Goal: Task Accomplishment & Management: Use online tool/utility

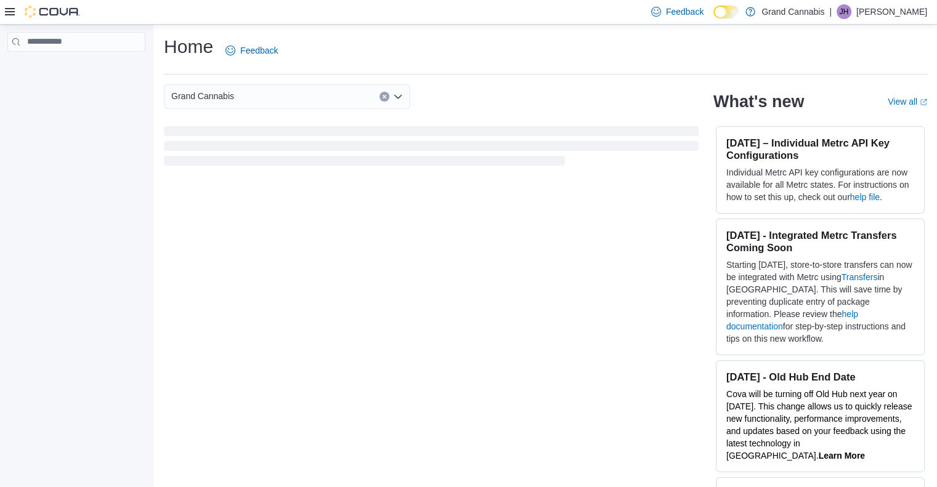
click at [552, 299] on div "Grand Cannabis What's new View all (opens in a new tab or window) [DATE] – Indi…" at bounding box center [545, 286] width 763 height 405
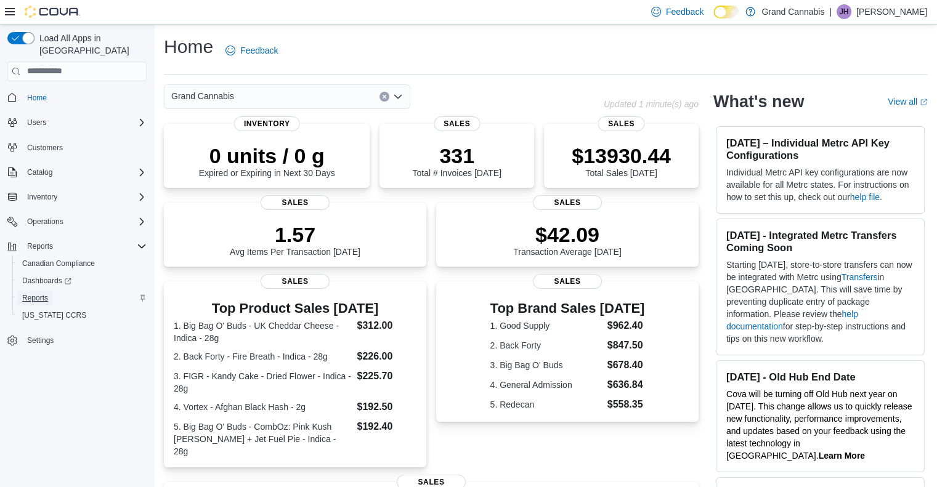
click at [38, 293] on span "Reports" at bounding box center [35, 298] width 26 height 10
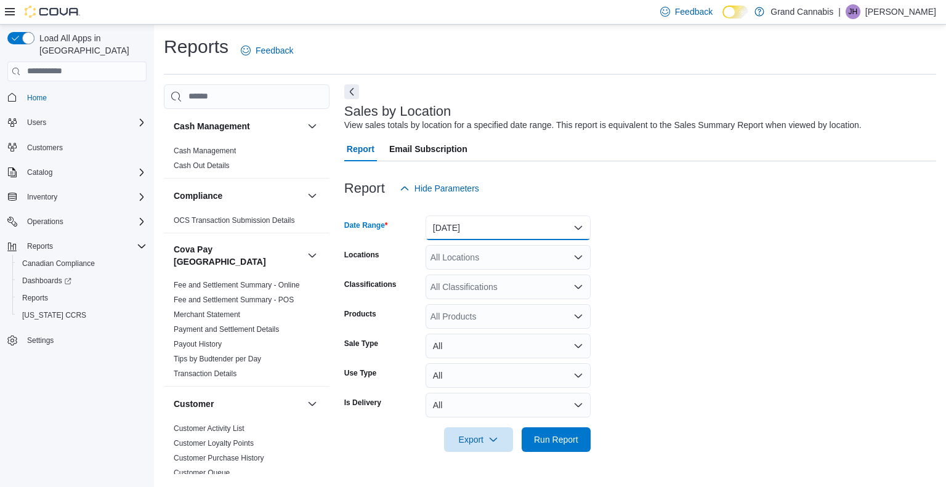
click at [579, 226] on button "[DATE]" at bounding box center [508, 228] width 165 height 25
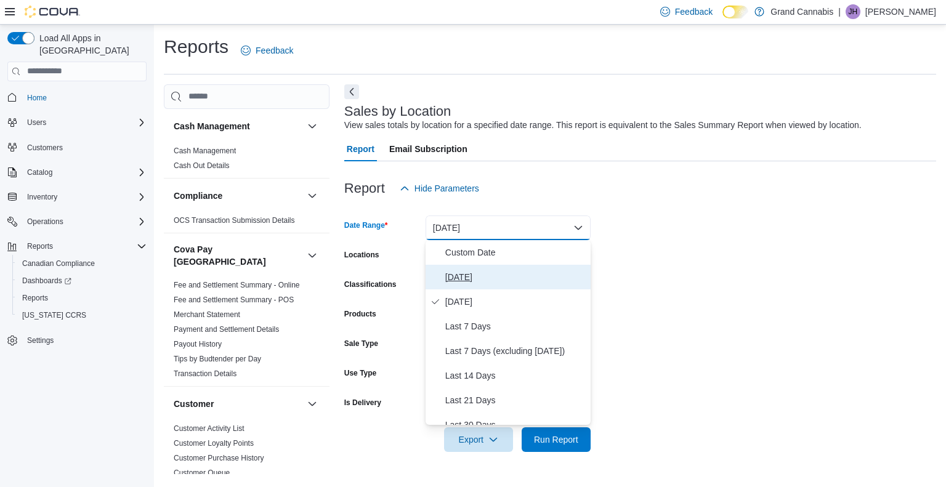
click at [477, 270] on span "[DATE]" at bounding box center [515, 277] width 140 height 15
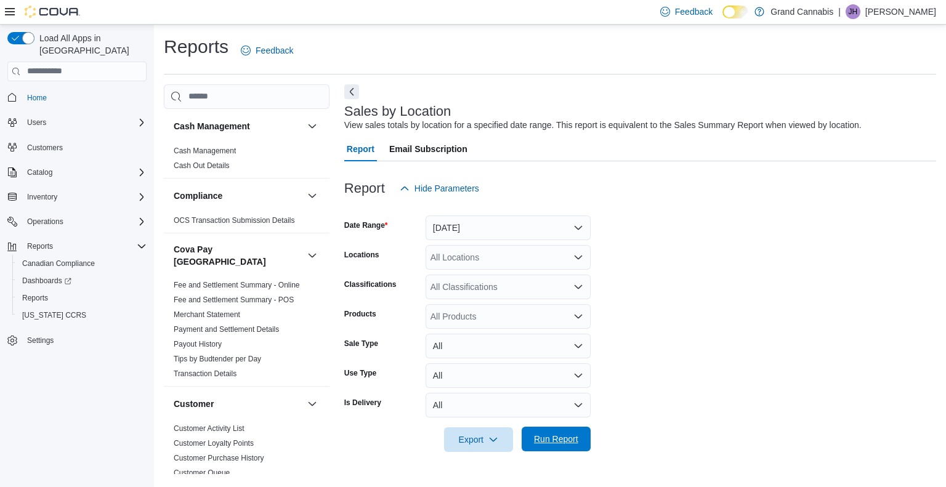
click at [558, 438] on span "Run Report" at bounding box center [556, 439] width 44 height 12
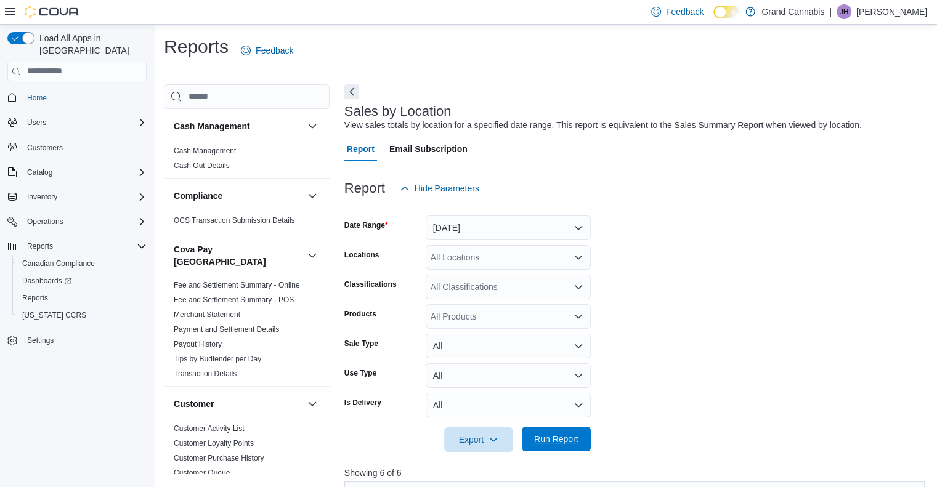
click at [558, 438] on span "Run Report" at bounding box center [556, 439] width 44 height 12
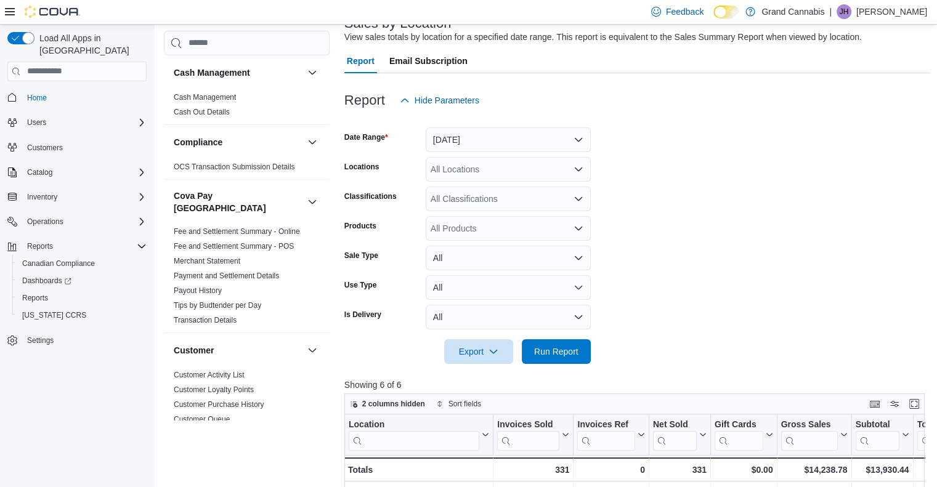
scroll to position [34, 0]
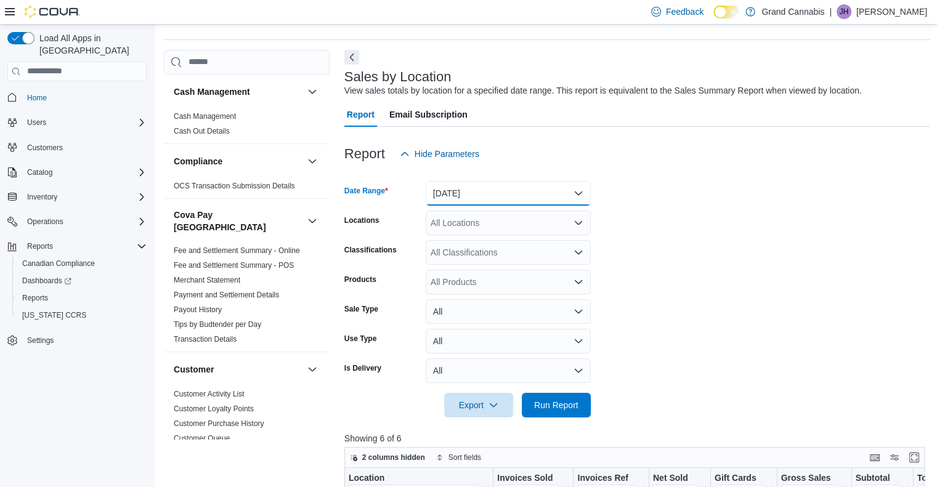
click at [578, 195] on button "[DATE]" at bounding box center [508, 193] width 165 height 25
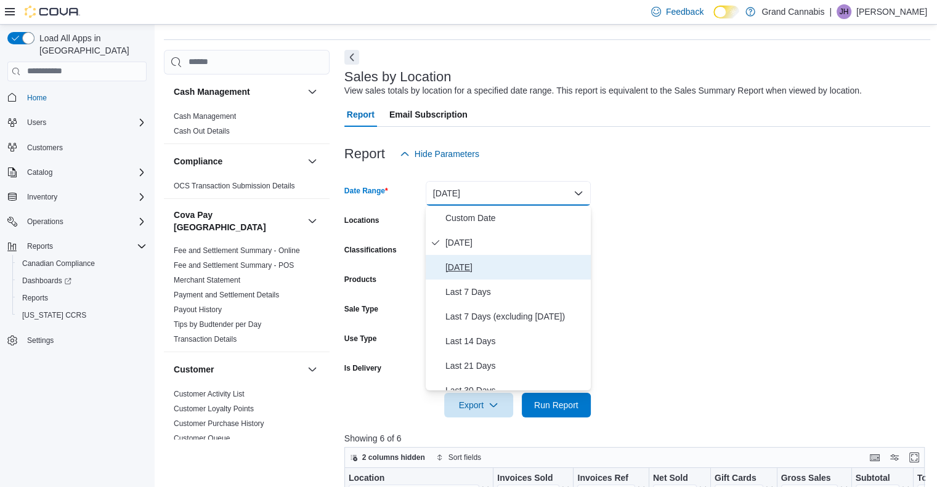
click at [504, 266] on span "[DATE]" at bounding box center [515, 267] width 140 height 15
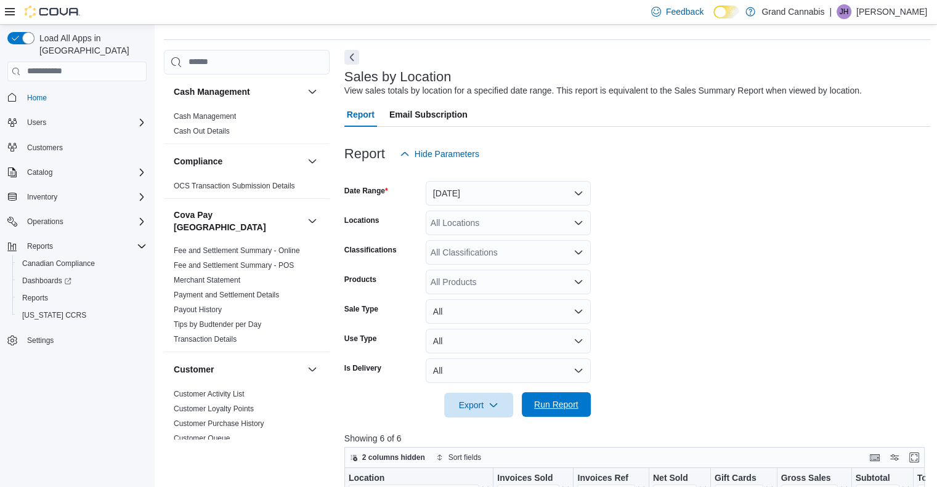
click at [554, 402] on span "Run Report" at bounding box center [556, 405] width 44 height 12
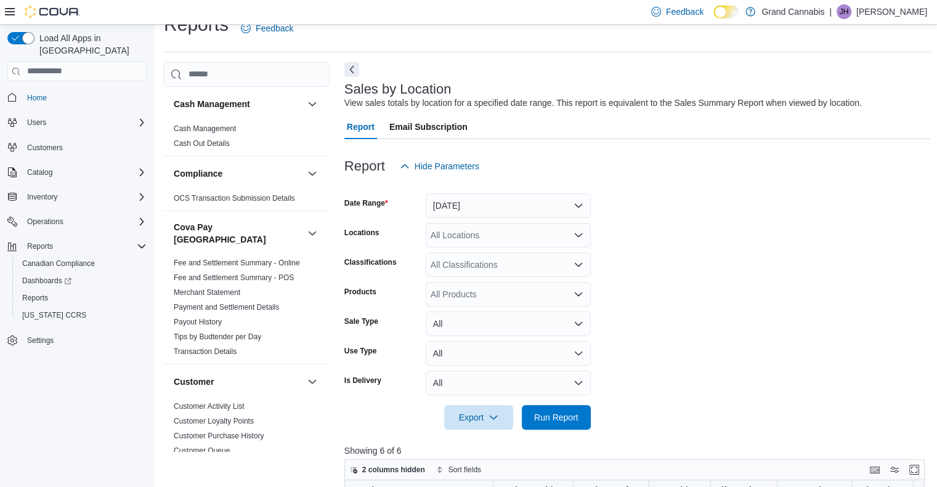
scroll to position [21, 0]
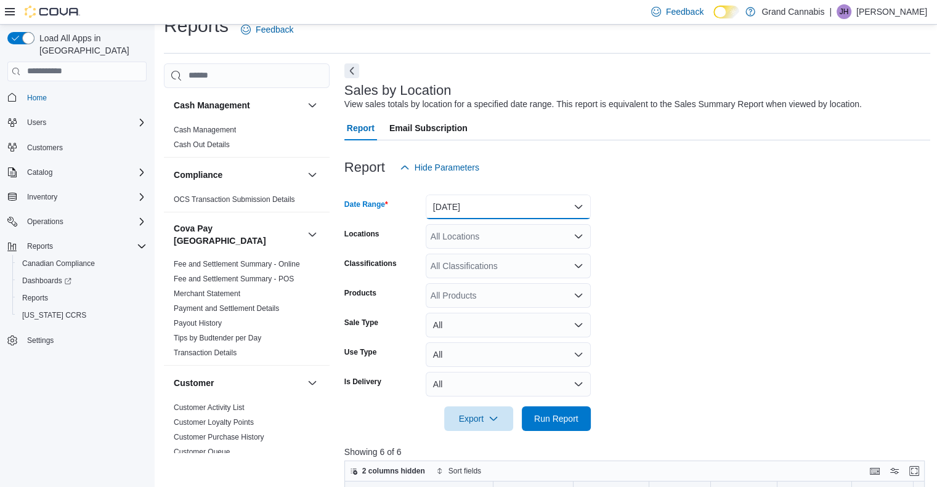
click at [577, 204] on button "[DATE]" at bounding box center [508, 207] width 165 height 25
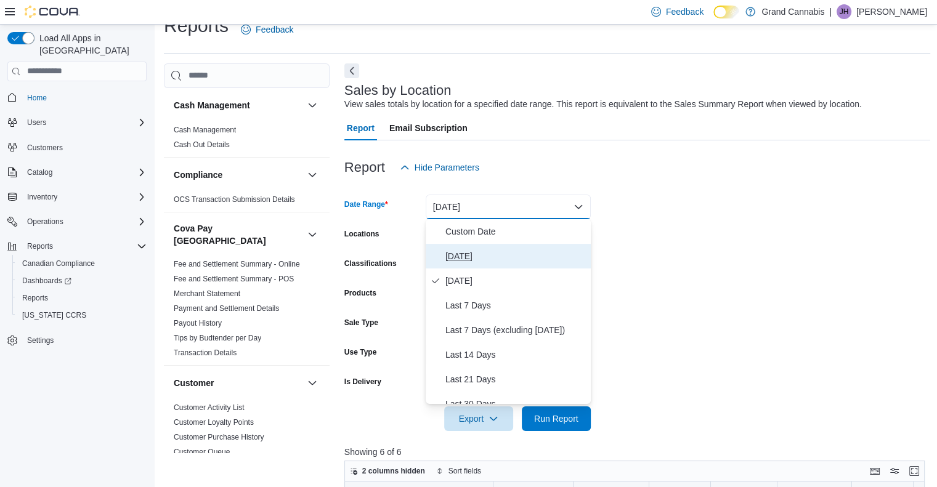
click at [473, 256] on span "[DATE]" at bounding box center [515, 256] width 140 height 15
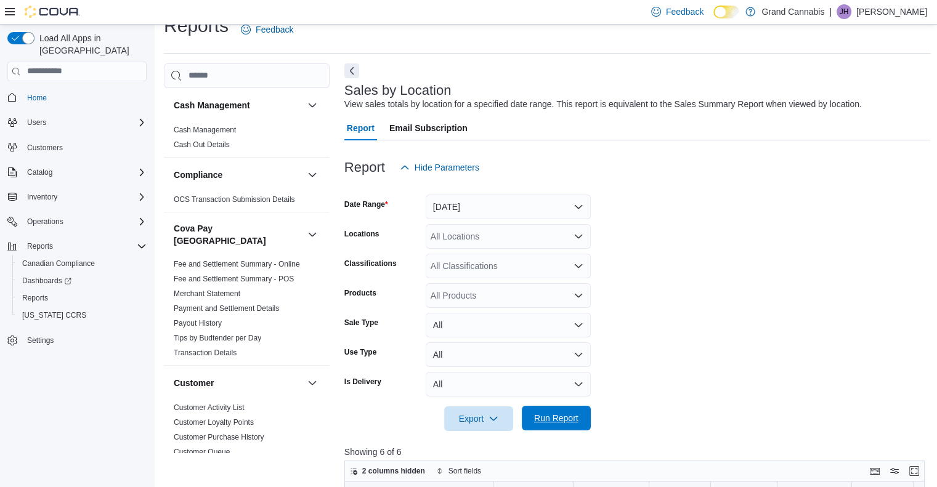
click at [574, 415] on span "Run Report" at bounding box center [556, 418] width 44 height 12
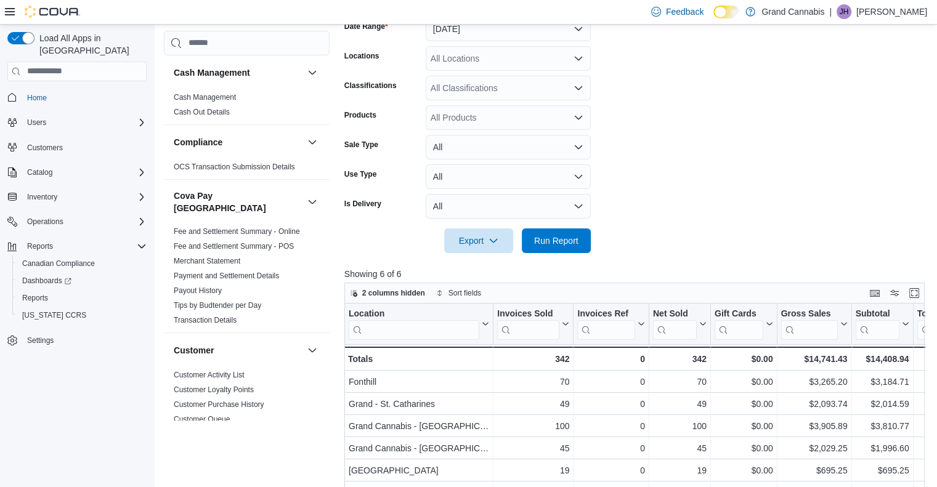
scroll to position [282, 0]
